Goal: Find contact information: Find contact information

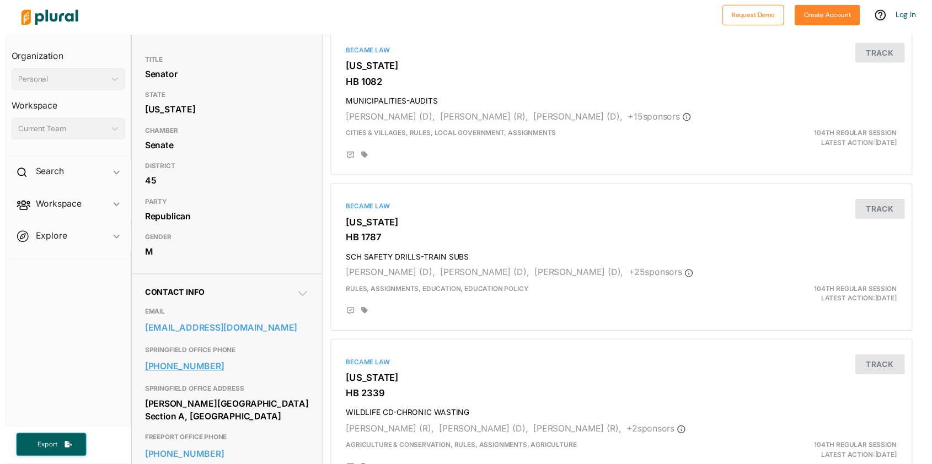
scroll to position [104, 0]
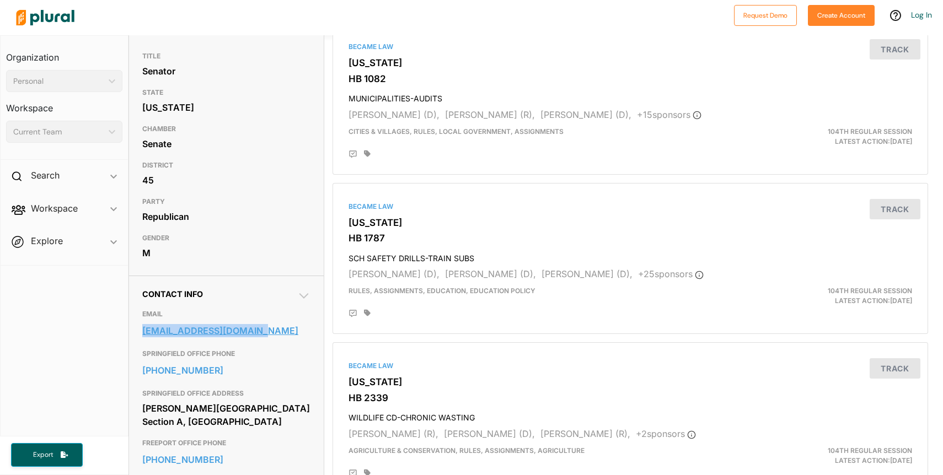
drag, startPoint x: 141, startPoint y: 351, endPoint x: 253, endPoint y: 353, distance: 111.4
click at [255, 353] on div "Contact Info EMAIL [EMAIL_ADDRESS][DOMAIN_NAME] [GEOGRAPHIC_DATA] OFFICE PHONE …" at bounding box center [226, 410] width 194 height 269
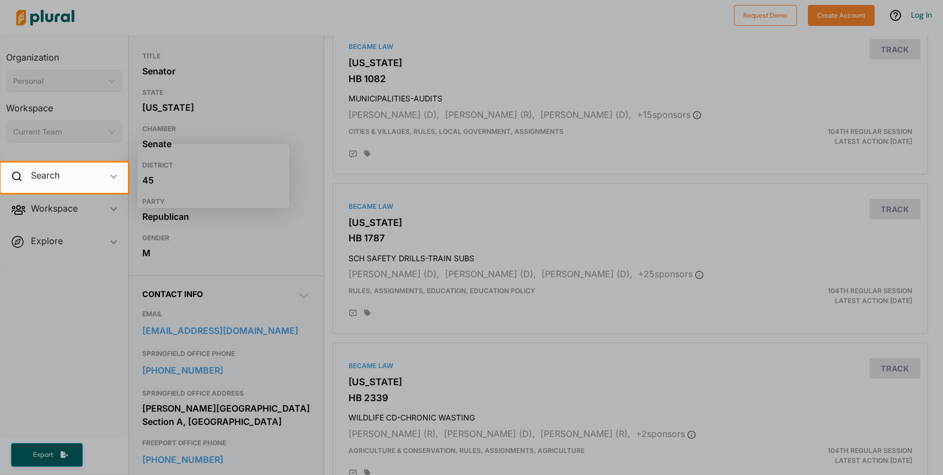
click at [228, 354] on div at bounding box center [471, 334] width 943 height 282
click at [229, 354] on div at bounding box center [471, 334] width 943 height 282
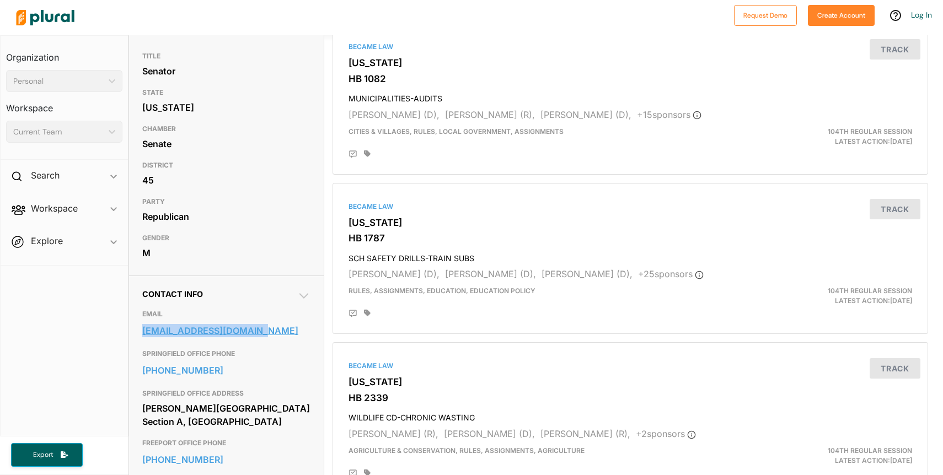
copy link "[EMAIL_ADDRESS][DOMAIN_NAME]"
